Goal: Task Accomplishment & Management: Manage account settings

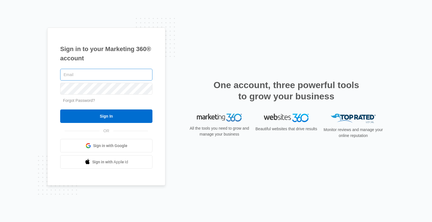
click at [101, 75] on input "text" at bounding box center [106, 75] width 92 height 12
type input "[EMAIL_ADDRESS][DOMAIN_NAME]"
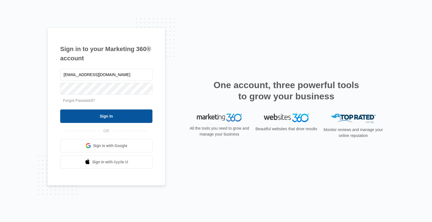
click at [120, 114] on input "Sign In" at bounding box center [106, 117] width 92 height 14
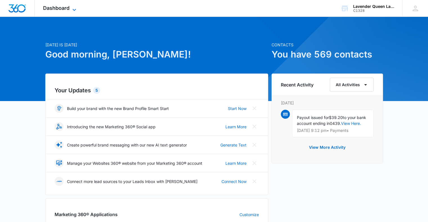
click at [74, 8] on icon at bounding box center [74, 9] width 7 height 7
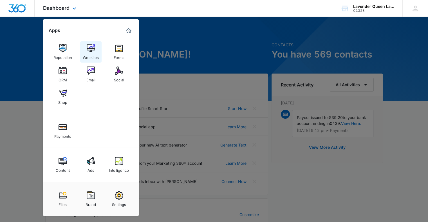
click at [92, 47] on img at bounding box center [91, 48] width 8 height 8
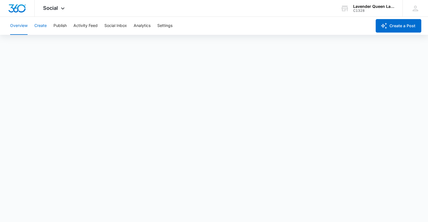
click at [39, 26] on button "Create" at bounding box center [40, 26] width 12 height 18
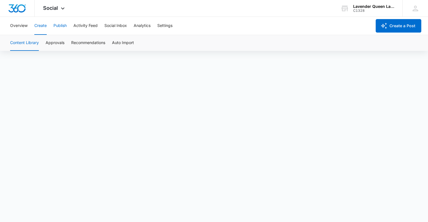
click at [59, 25] on button "Publish" at bounding box center [59, 26] width 13 height 18
click at [63, 8] on icon at bounding box center [62, 9] width 7 height 7
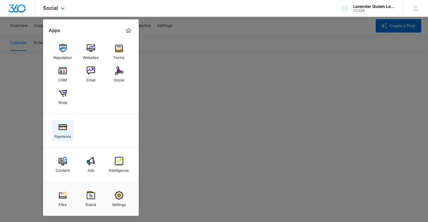
click at [66, 131] on img at bounding box center [63, 127] width 8 height 8
